Goal: Ask a question

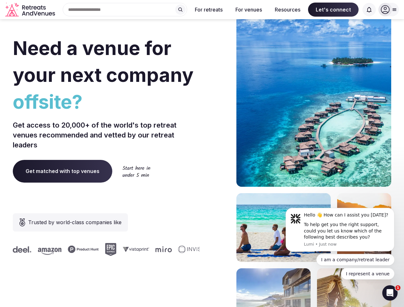
click at [202, 154] on div "Need a venue for your next company offsite? Get access to 20,000+ of the world'…" at bounding box center [202, 192] width 379 height 386
click at [125, 10] on div "Search Popular Destinations [GEOGRAPHIC_DATA], [GEOGRAPHIC_DATA] [GEOGRAPHIC_DA…" at bounding box center [123, 9] width 130 height 13
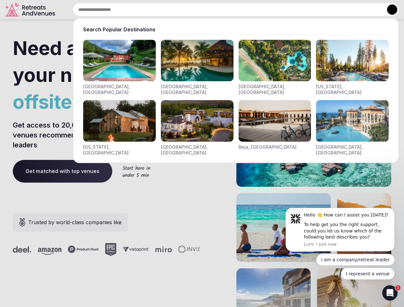
click at [180, 10] on input "text" at bounding box center [236, 9] width 326 height 13
click at [209, 10] on input "text" at bounding box center [236, 9] width 326 height 13
click at [249, 10] on input "text" at bounding box center [236, 9] width 326 height 13
click at [288, 10] on input "text" at bounding box center [236, 9] width 326 height 13
click at [333, 10] on input "text" at bounding box center [236, 9] width 326 height 13
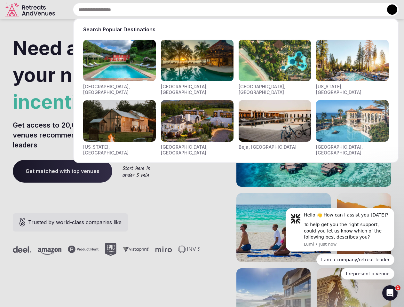
click at [369, 10] on input "text" at bounding box center [236, 9] width 326 height 13
click at [389, 10] on button at bounding box center [392, 9] width 10 height 10
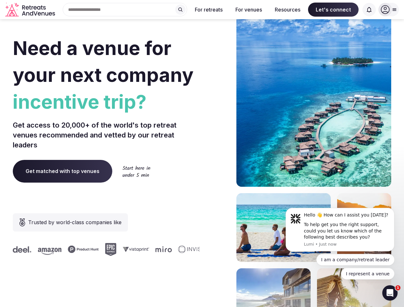
click at [340, 230] on div "To help get you the right support, could you let us know which of the following…" at bounding box center [347, 231] width 86 height 19
